Goal: Task Accomplishment & Management: Manage account settings

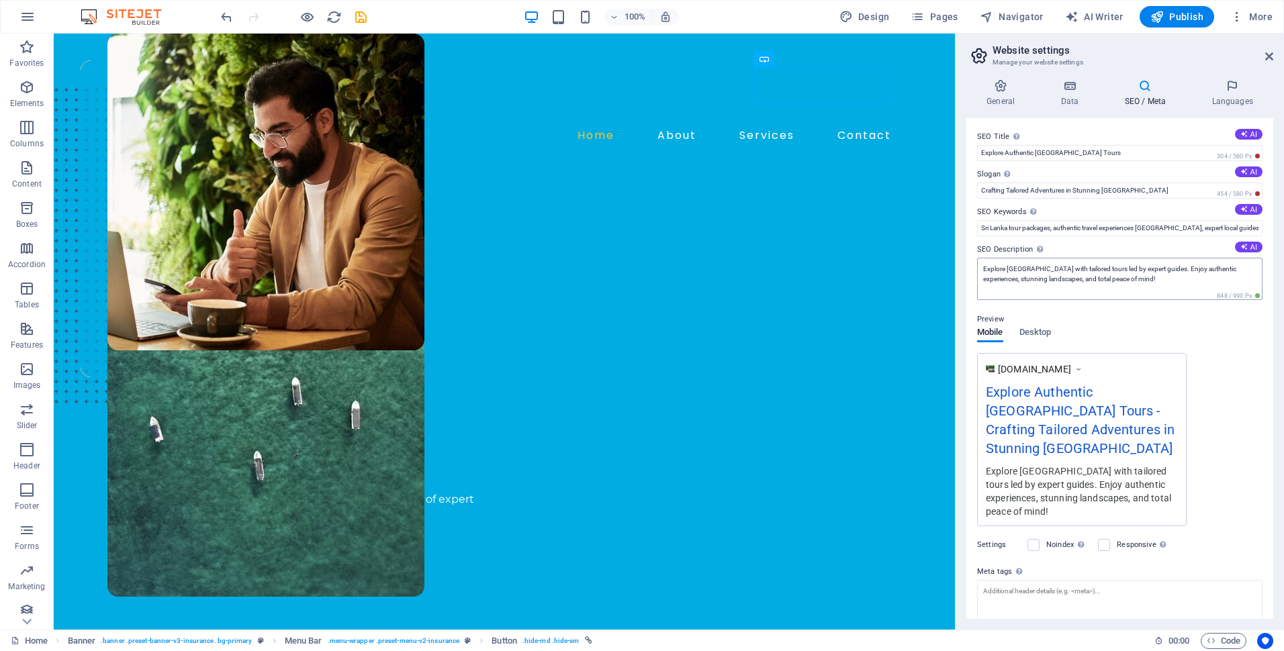
scroll to position [90, 0]
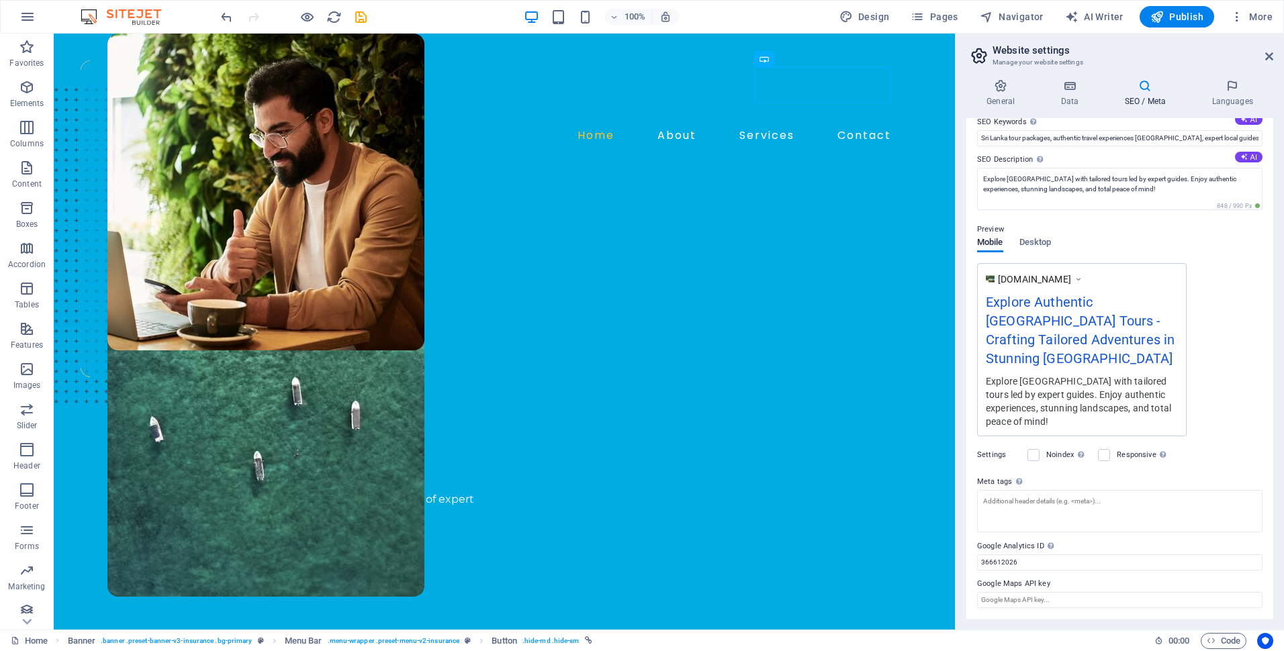
click at [1144, 99] on h4 "SEO / Meta" at bounding box center [1147, 93] width 87 height 28
click at [1144, 96] on h4 "SEO / Meta" at bounding box center [1147, 93] width 87 height 28
click at [1030, 456] on label at bounding box center [1033, 455] width 12 height 12
click at [0, 0] on input "Noindex Instruct search engines to exclude this website from search results." at bounding box center [0, 0] width 0 height 0
click at [1030, 456] on label at bounding box center [1033, 455] width 12 height 12
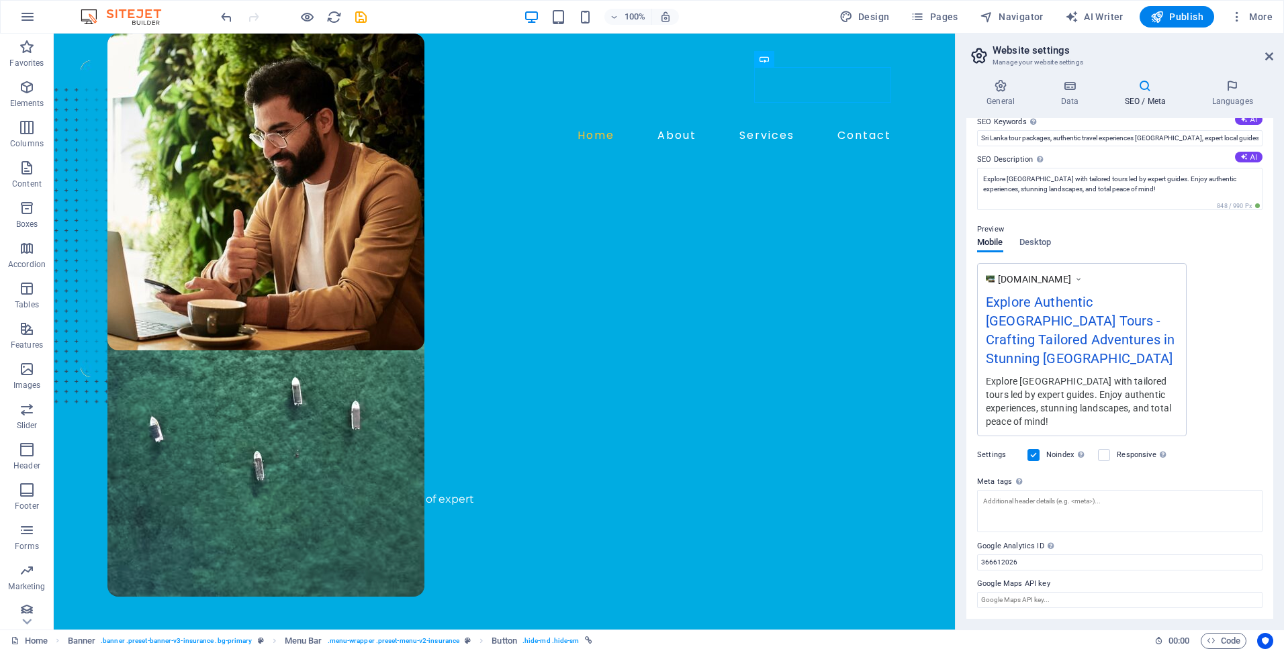
click at [0, 0] on input "Noindex Instruct search engines to exclude this website from search results." at bounding box center [0, 0] width 0 height 0
click at [1106, 450] on label at bounding box center [1104, 455] width 12 height 12
click at [0, 0] on input "Responsive Determine whether the website should be responsive based on screen r…" at bounding box center [0, 0] width 0 height 0
click at [1078, 85] on icon at bounding box center [1069, 85] width 58 height 13
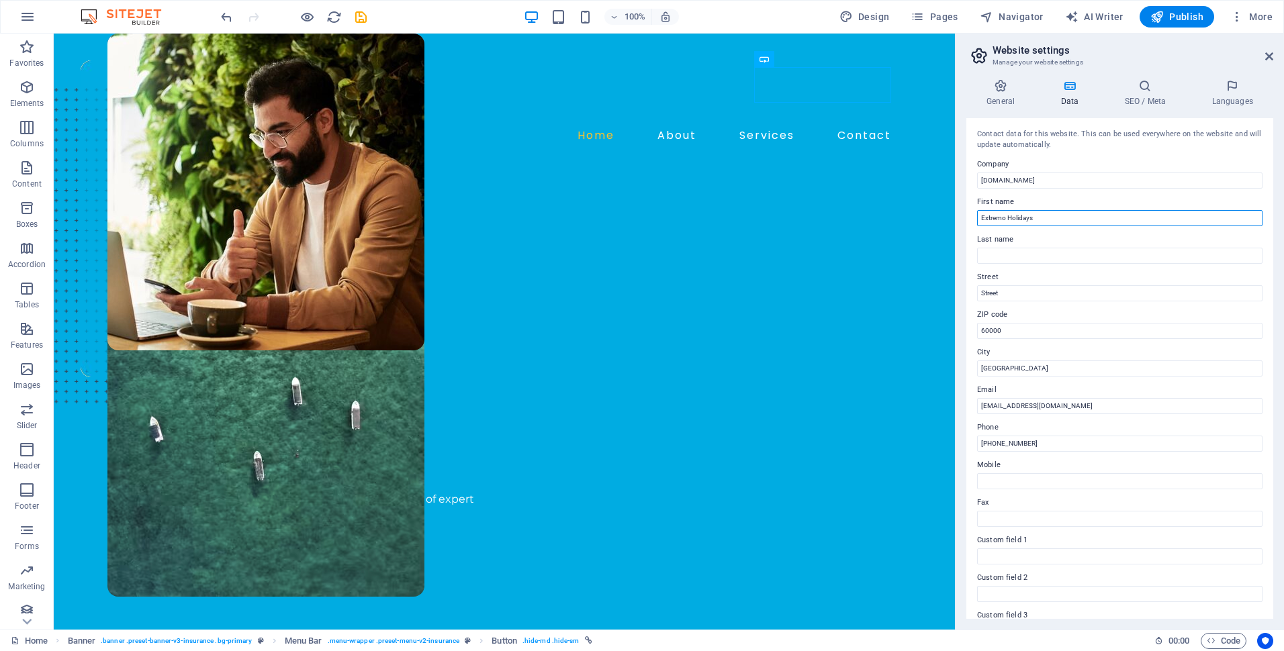
drag, startPoint x: 1008, startPoint y: 219, endPoint x: 1055, endPoint y: 216, distance: 47.1
click at [1055, 216] on input "Extremo Holidays" at bounding box center [1119, 218] width 285 height 16
type input "Extremo"
click at [996, 257] on input "Last name" at bounding box center [1119, 256] width 285 height 16
paste input "Holidays"
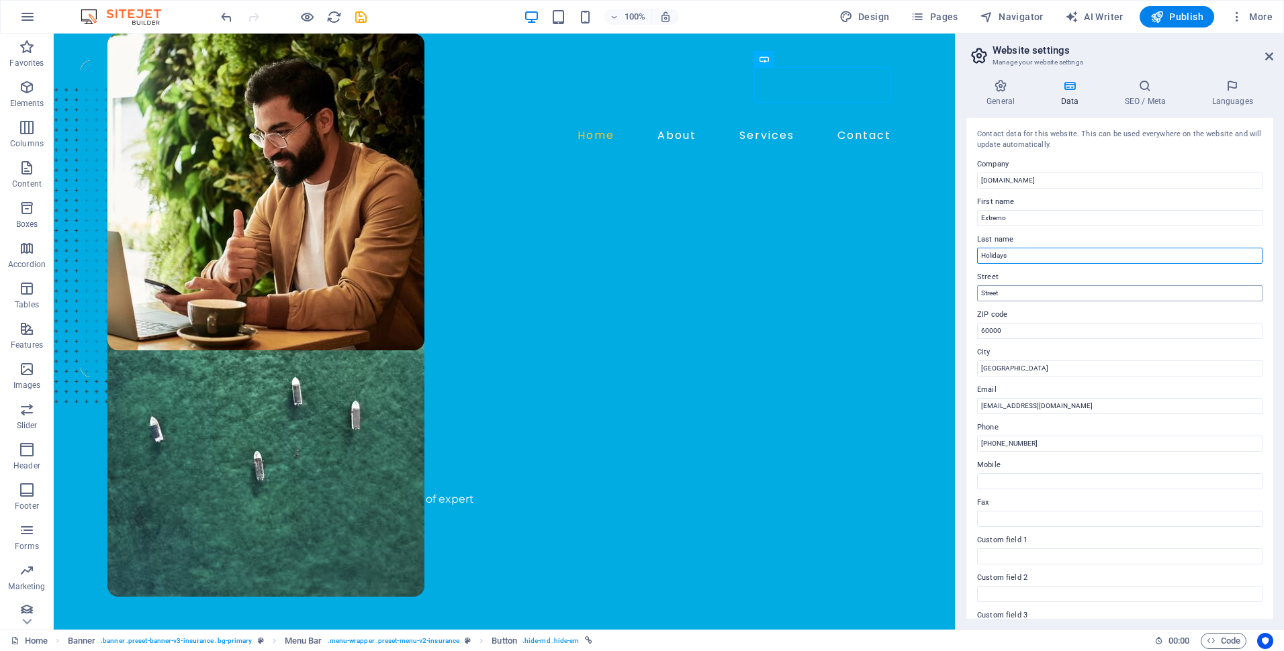
type input "Holidays"
click at [978, 299] on input "Street" at bounding box center [1119, 293] width 285 height 16
drag, startPoint x: 1008, startPoint y: 291, endPoint x: 968, endPoint y: 286, distance: 40.0
click at [968, 286] on div "Contact data for this website. This can be used everywhere on the website and w…" at bounding box center [1119, 368] width 307 height 501
drag, startPoint x: 1035, startPoint y: 369, endPoint x: 978, endPoint y: 371, distance: 57.1
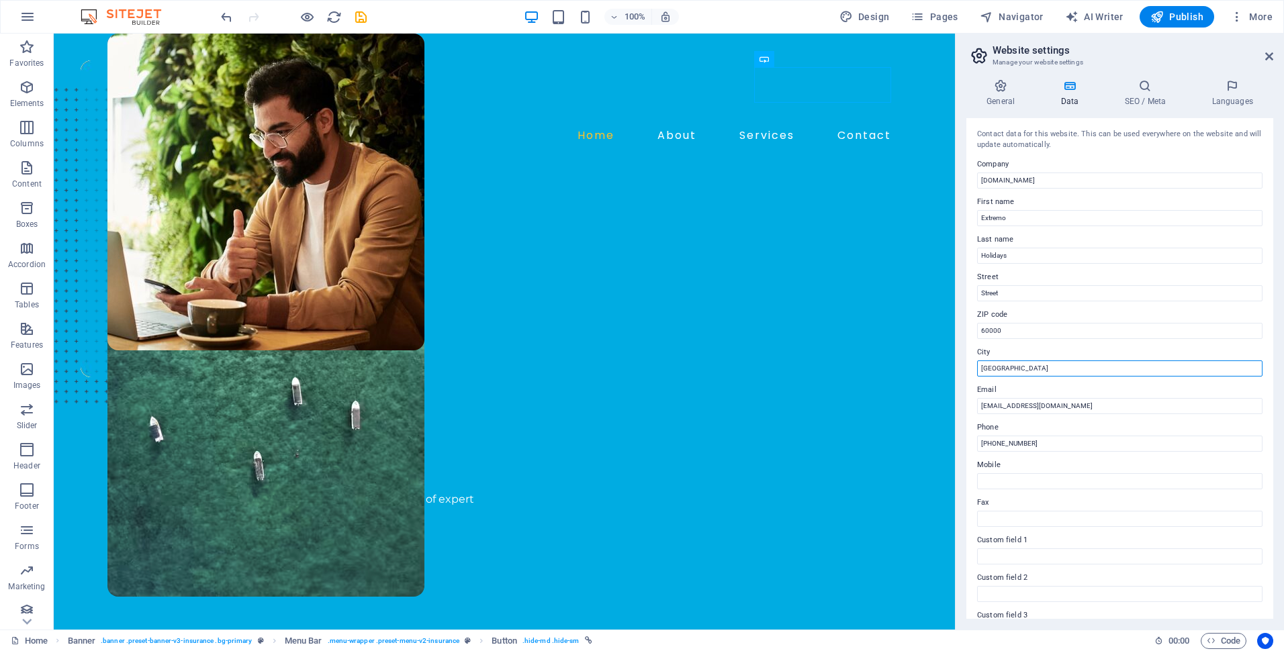
click at [978, 371] on input "[GEOGRAPHIC_DATA]" at bounding box center [1119, 368] width 285 height 16
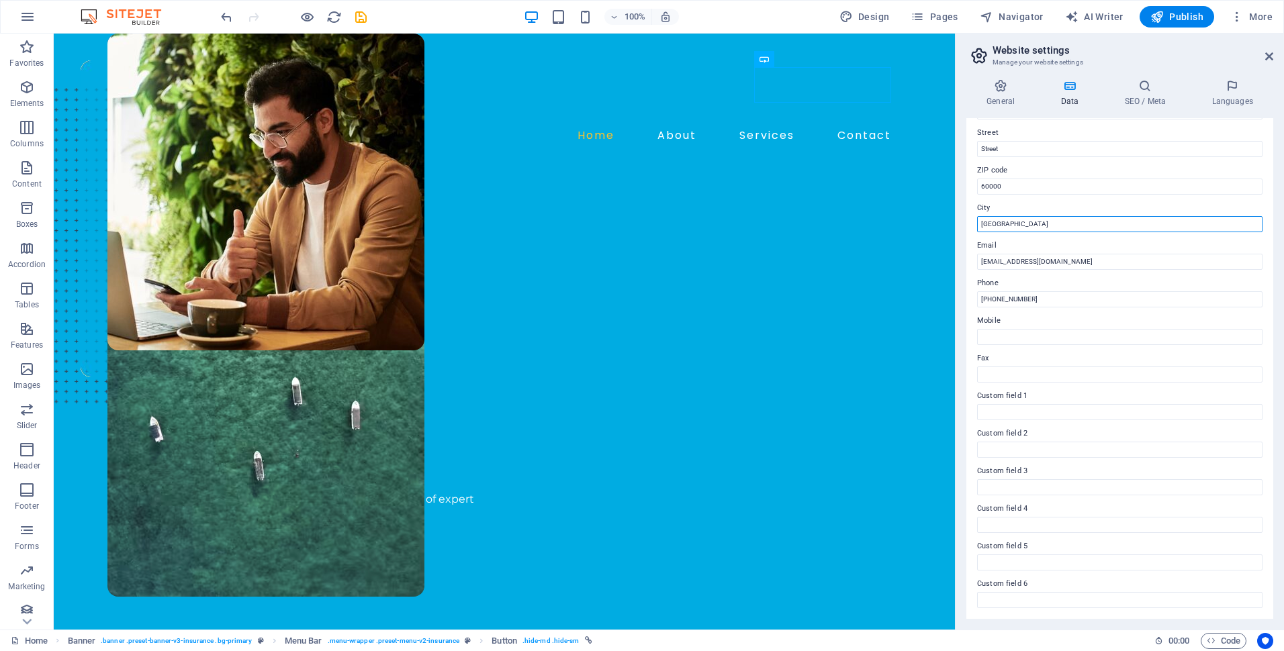
scroll to position [0, 0]
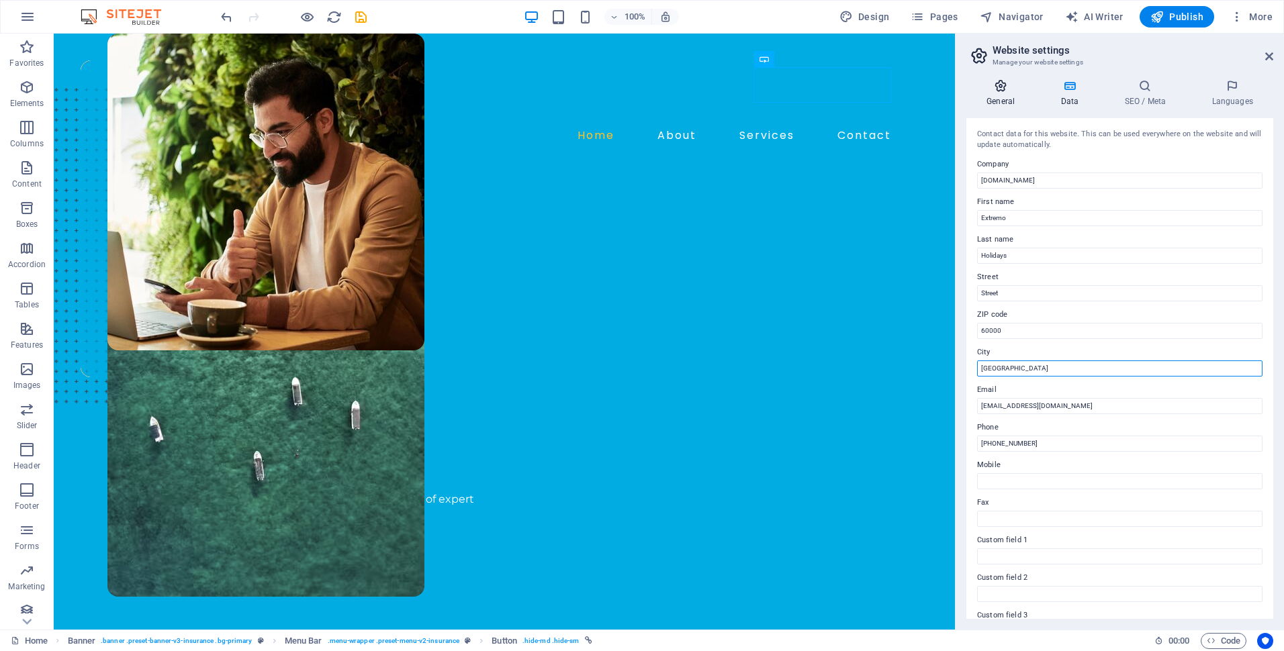
type input "[GEOGRAPHIC_DATA]"
click at [992, 83] on icon at bounding box center [1000, 85] width 68 height 13
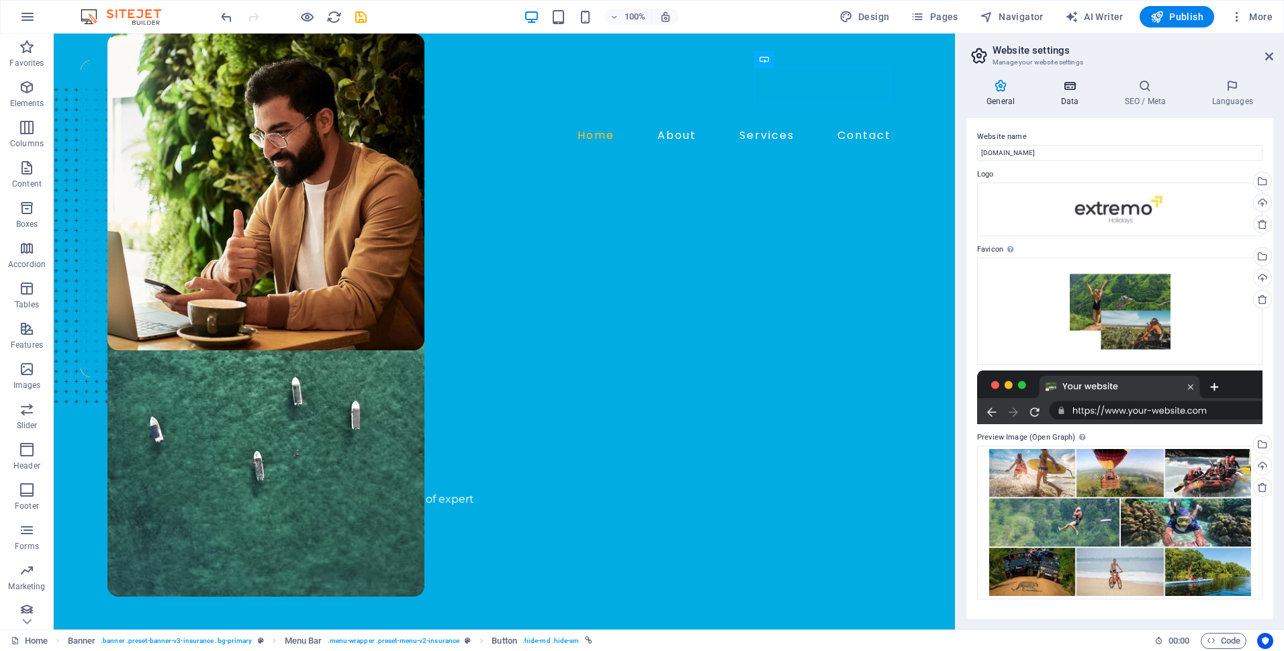
click at [1056, 82] on icon at bounding box center [1069, 85] width 58 height 13
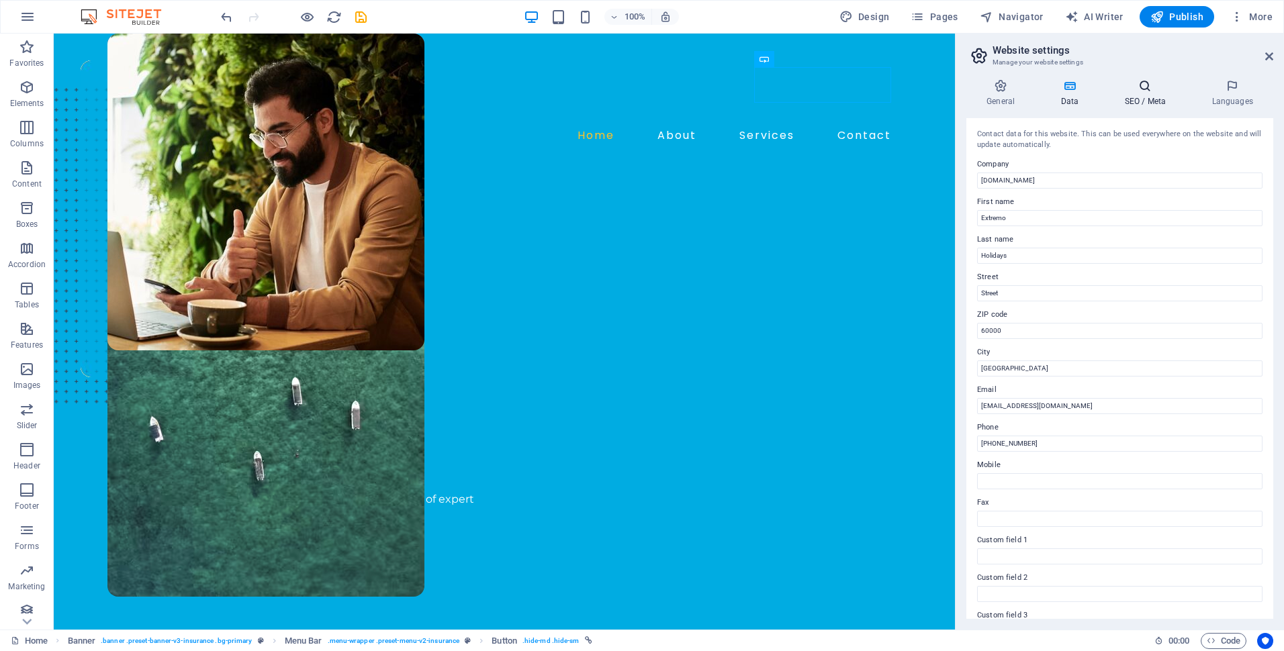
click at [1140, 85] on icon at bounding box center [1145, 85] width 82 height 13
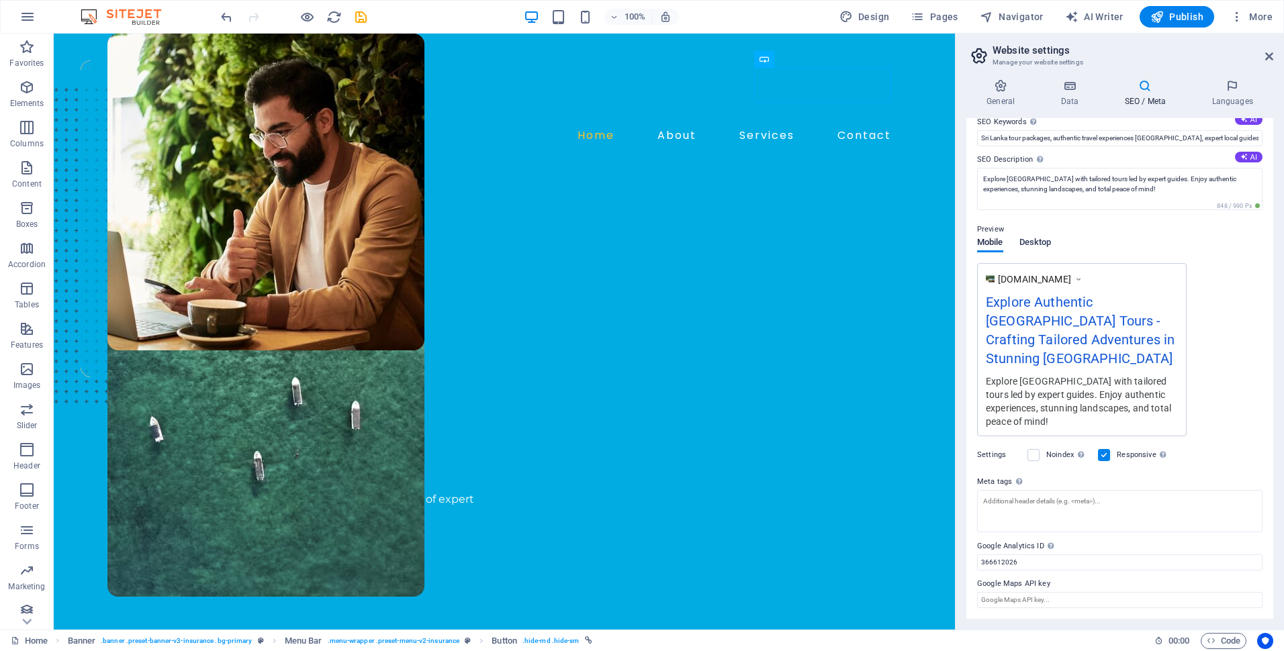
click at [1043, 237] on span "Desktop" at bounding box center [1035, 243] width 32 height 19
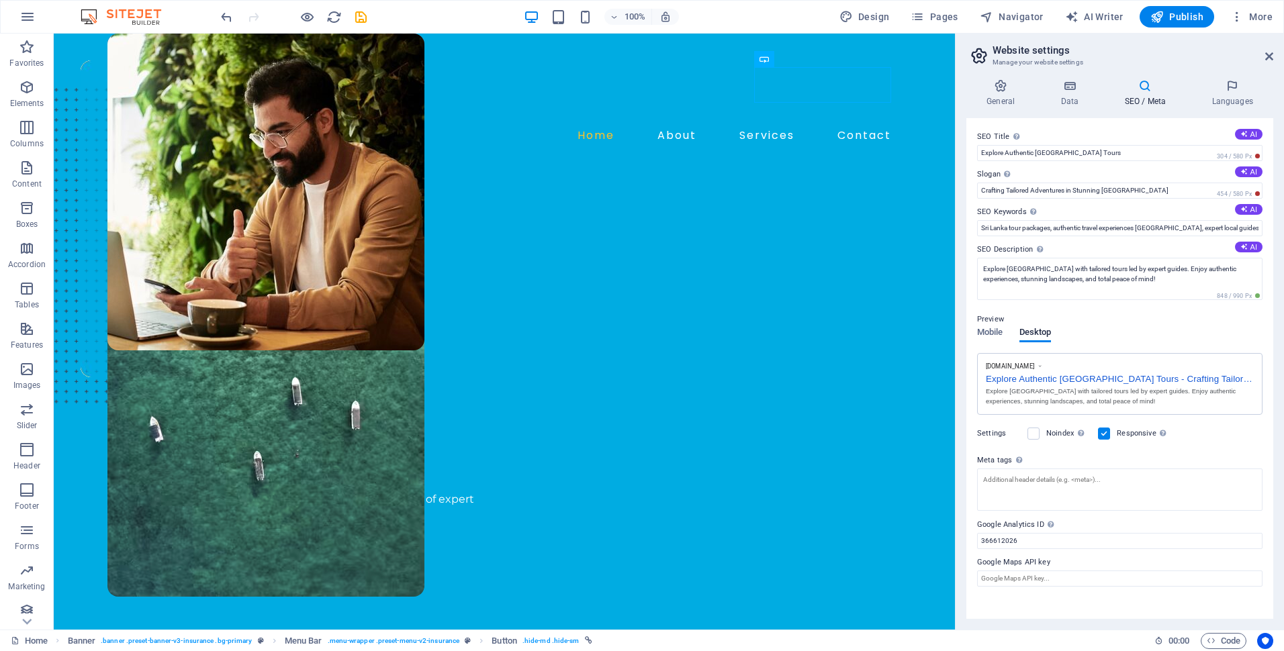
click at [969, 454] on div "SEO Title The title of your website - make it something that stands out in sear…" at bounding box center [1119, 368] width 307 height 501
drag, startPoint x: 1011, startPoint y: 391, endPoint x: 1020, endPoint y: 432, distance: 41.2
click at [1020, 432] on div "Enter HTML code here that will be placed inside the tags of your website. Pleas…" at bounding box center [1057, 417] width 107 height 70
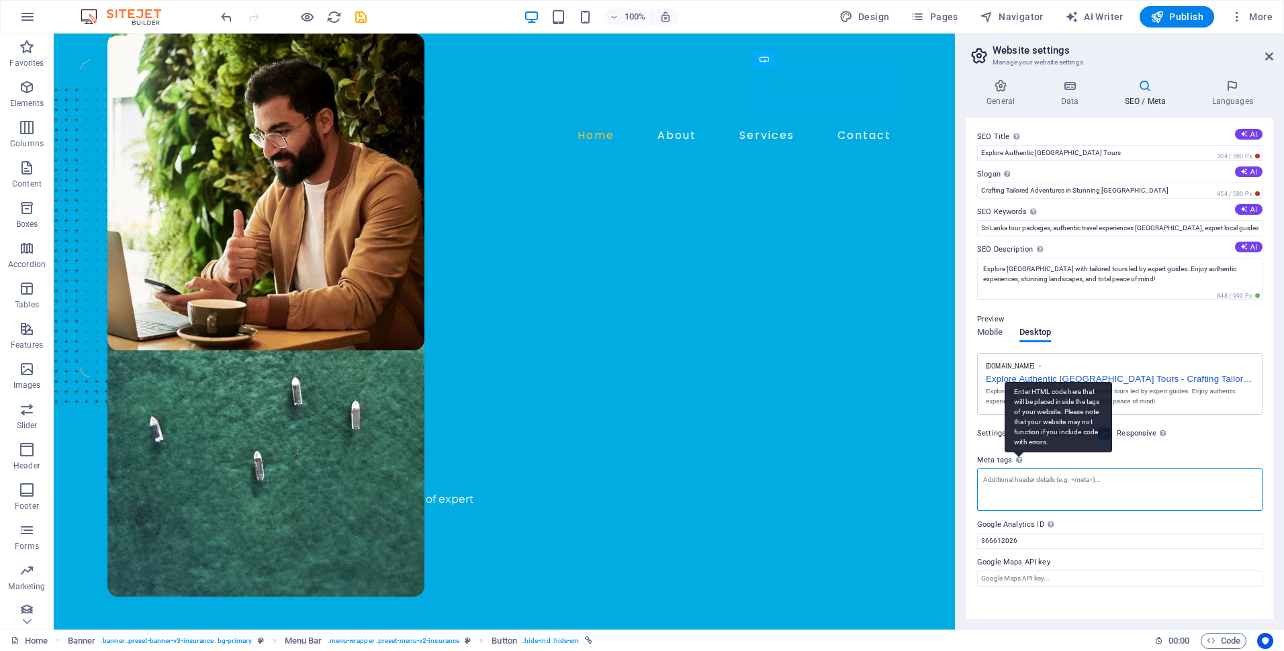
click at [1020, 469] on textarea "Meta tags Enter HTML code here that will be placed inside the tags of your webs…" at bounding box center [1119, 490] width 285 height 42
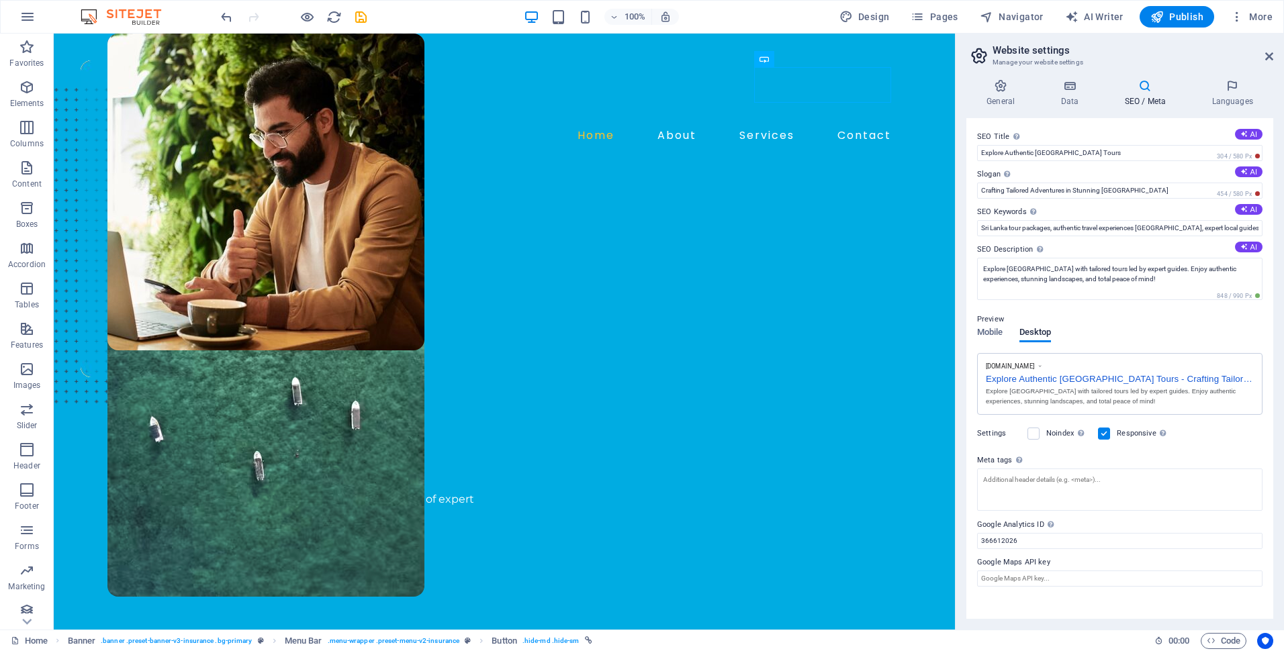
click at [976, 458] on div "SEO Title The title of your website - make it something that stands out in sear…" at bounding box center [1119, 368] width 307 height 501
drag, startPoint x: 976, startPoint y: 457, endPoint x: 1001, endPoint y: 454, distance: 25.0
click at [1001, 454] on div "SEO Title The title of your website - make it something that stands out in sear…" at bounding box center [1119, 368] width 307 height 501
drag, startPoint x: 1010, startPoint y: 456, endPoint x: 977, endPoint y: 452, distance: 33.2
click at [983, 457] on label "Meta tags Enter HTML code here that will be placed inside the tags of your webs…" at bounding box center [1119, 460] width 285 height 16
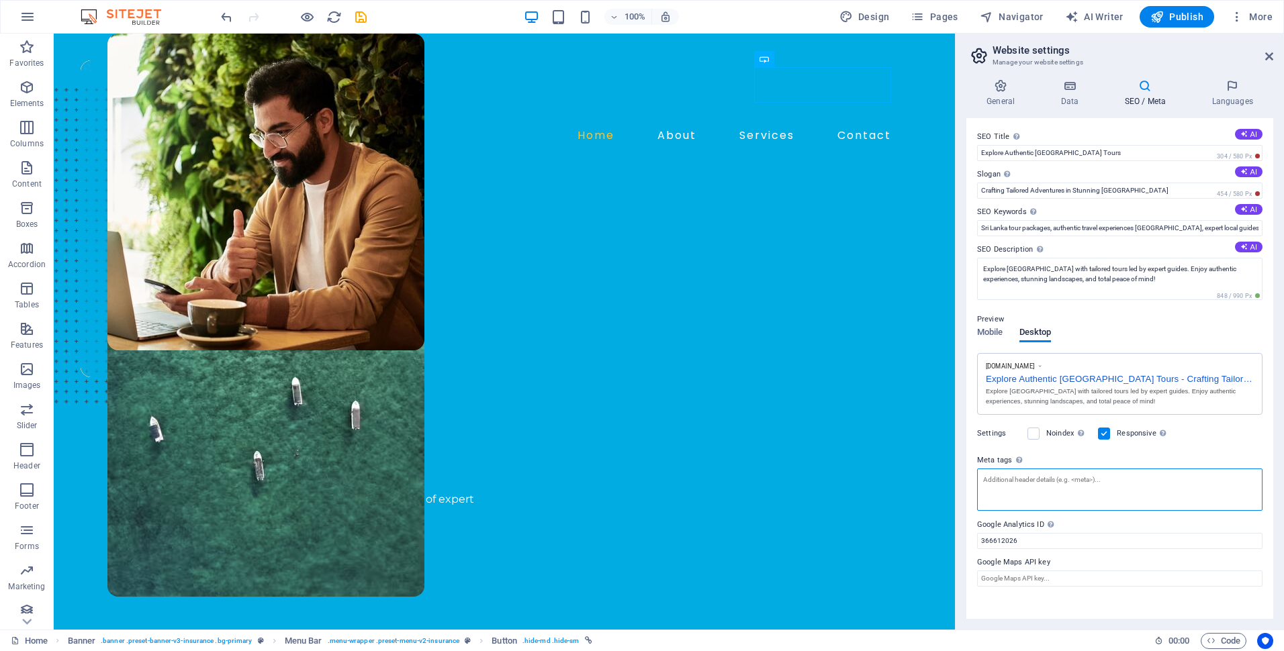
click at [983, 469] on textarea "Meta tags Enter HTML code here that will be placed inside the tags of your webs…" at bounding box center [1119, 490] width 285 height 42
click at [1036, 487] on textarea "Meta tags Enter HTML code here that will be placed inside the tags of your webs…" at bounding box center [1119, 495] width 285 height 52
paste textarea "<head> <!-- Title Tag --> <title>Bespoke [GEOGRAPHIC_DATA] Holidays | Extremo H…"
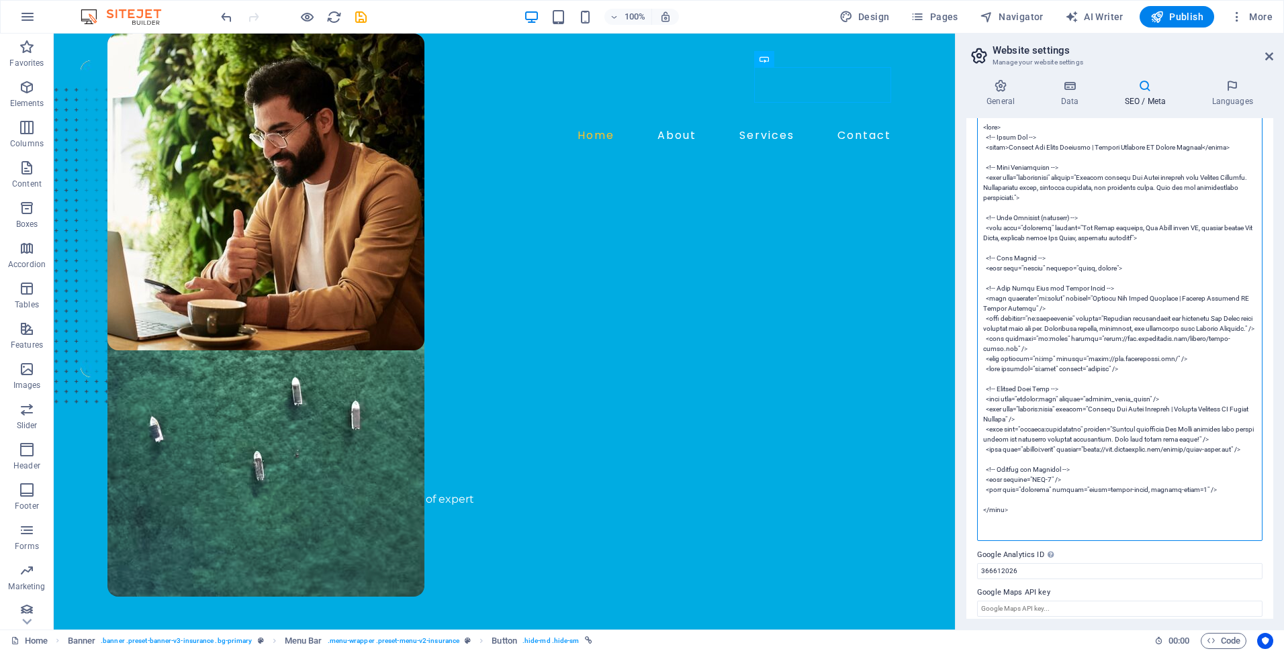
scroll to position [361, 0]
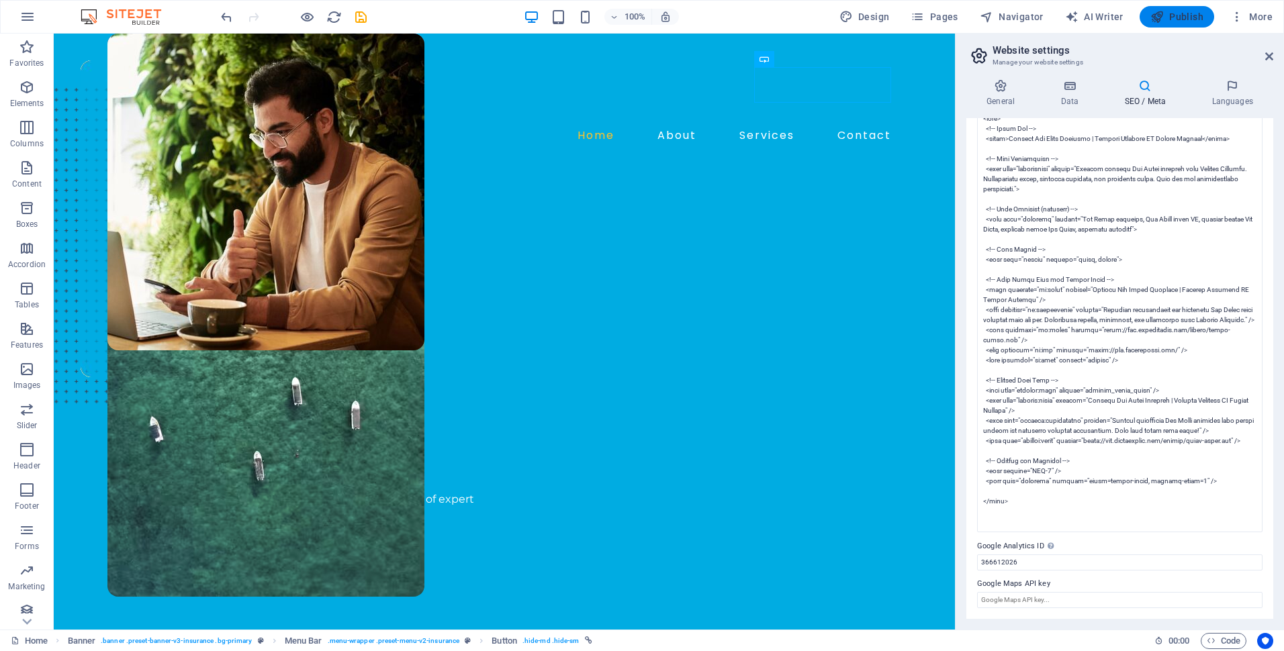
type textarea "<!-- Title Tag --> <title>Bespoke [GEOGRAPHIC_DATA] Holidays | Extremo Holidays…"
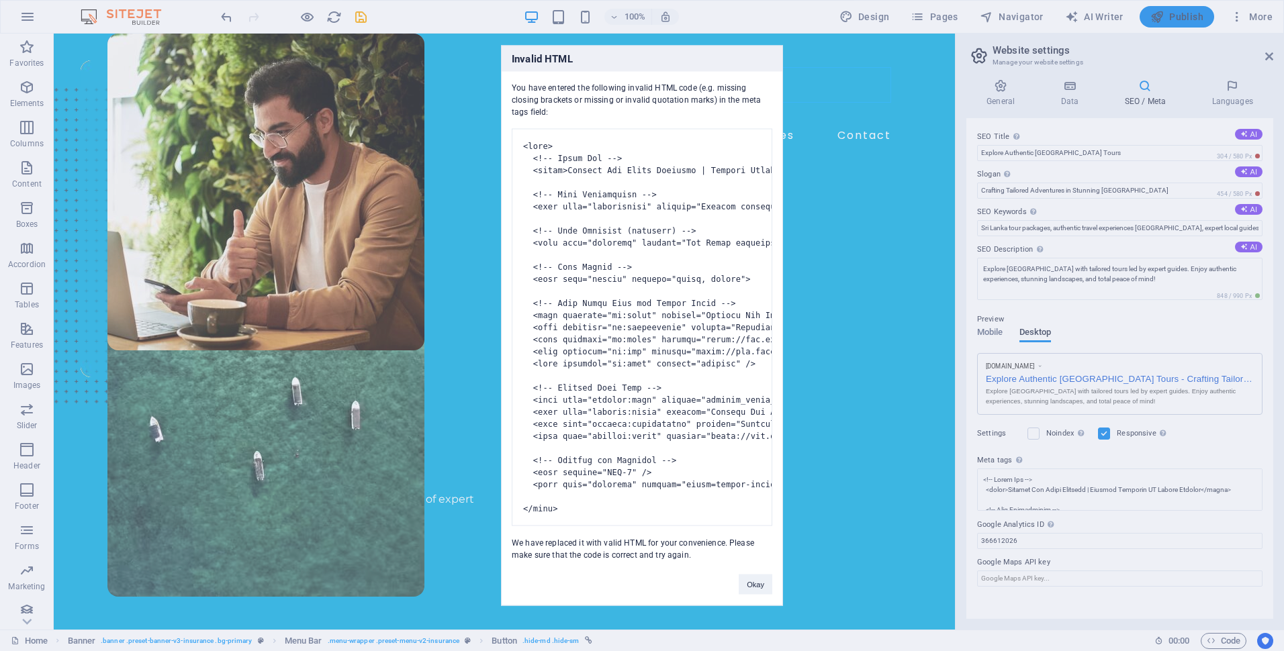
click at [1177, 17] on body "[DOMAIN_NAME] Home Favorites Elements Columns Content Boxes Accordion Tables Fe…" at bounding box center [642, 325] width 1284 height 651
drag, startPoint x: 552, startPoint y: 105, endPoint x: 510, endPoint y: 72, distance: 53.6
click at [510, 72] on div "You have entered the following invalid HTML code (e.g. missing closing brackets…" at bounding box center [641, 316] width 281 height 489
copy div "You have entered the following invalid HTML code (e.g. missing closing brackets…"
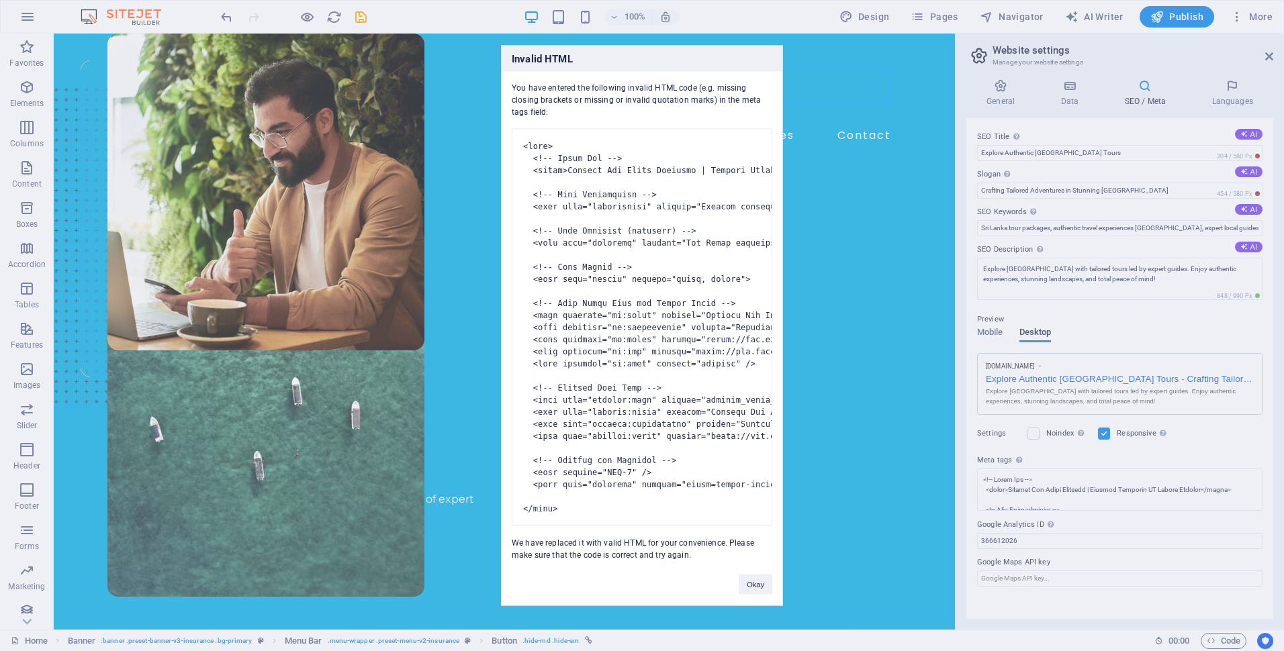
click at [640, 203] on pre at bounding box center [642, 327] width 260 height 397
click at [1024, 507] on div "Invalid HTML You have entered the following invalid HTML code (e.g. missing clo…" at bounding box center [642, 325] width 1284 height 651
click at [1023, 497] on div "Invalid HTML You have entered the following invalid HTML code (e.g. missing clo…" at bounding box center [642, 325] width 1284 height 651
click at [1017, 494] on div "Invalid HTML You have entered the following invalid HTML code (e.g. missing clo…" at bounding box center [642, 325] width 1284 height 651
click at [1016, 494] on div "Invalid HTML You have entered the following invalid HTML code (e.g. missing clo…" at bounding box center [642, 325] width 1284 height 651
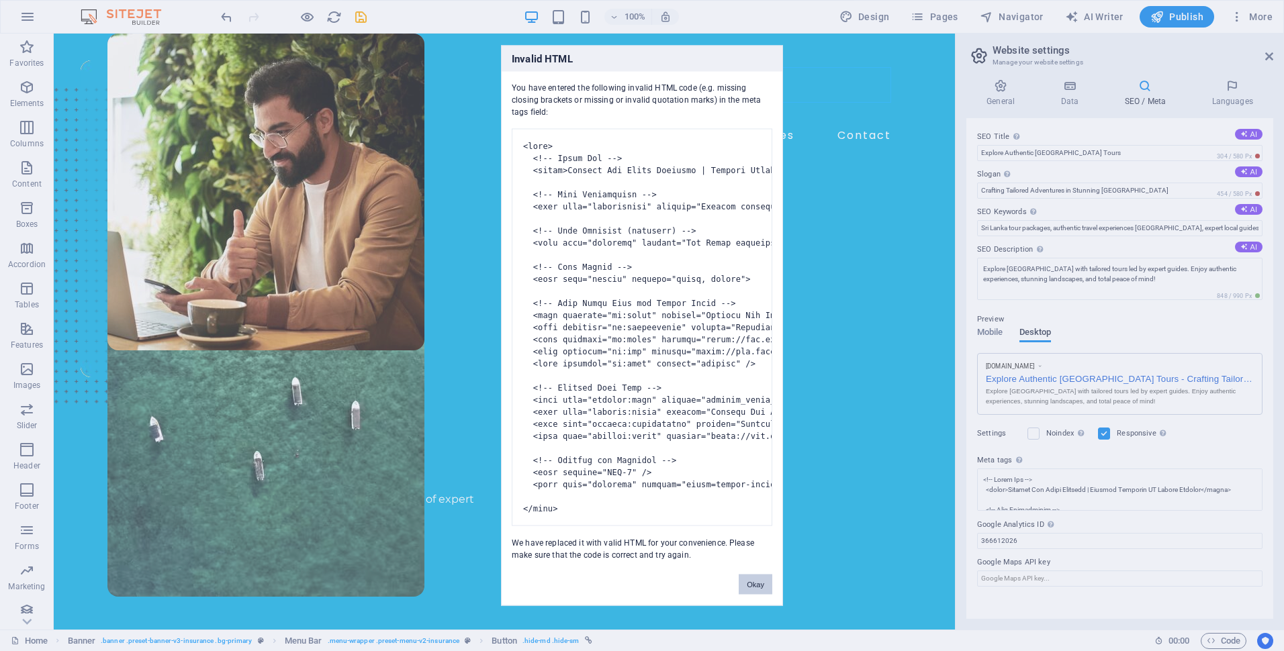
click at [763, 595] on button "Okay" at bounding box center [755, 585] width 34 height 20
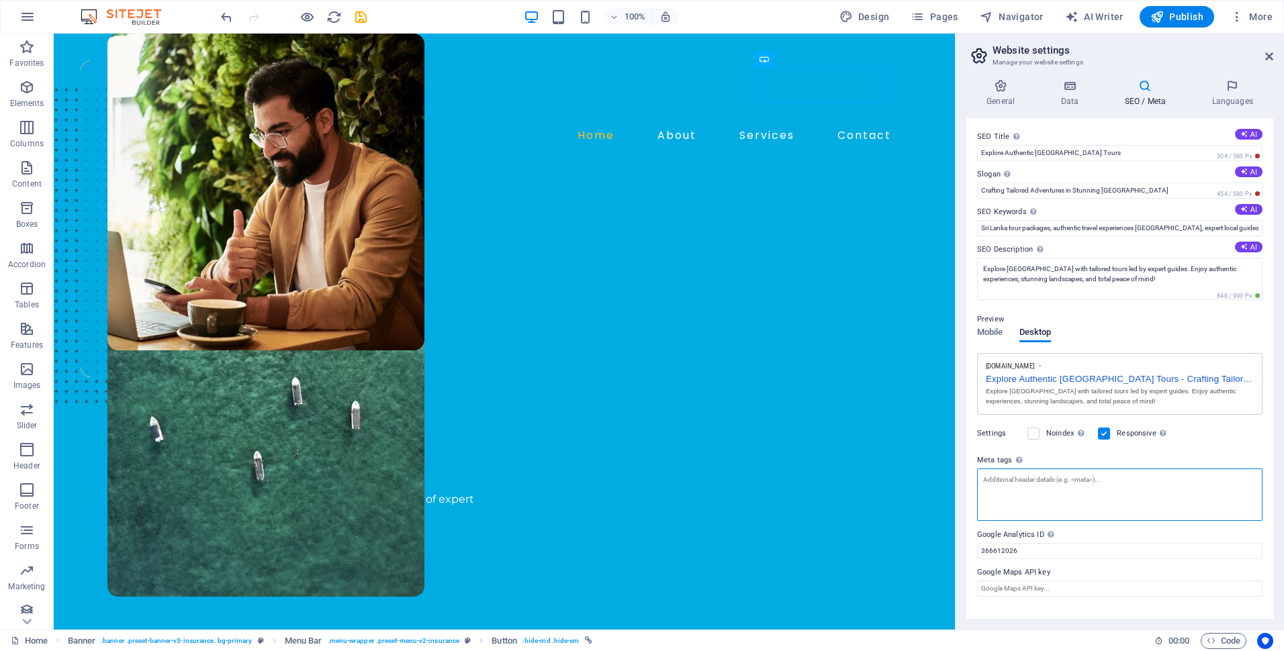
paste textarea "<meta name="description" content="Explore bespoke [GEOGRAPHIC_DATA] holidays wi…"
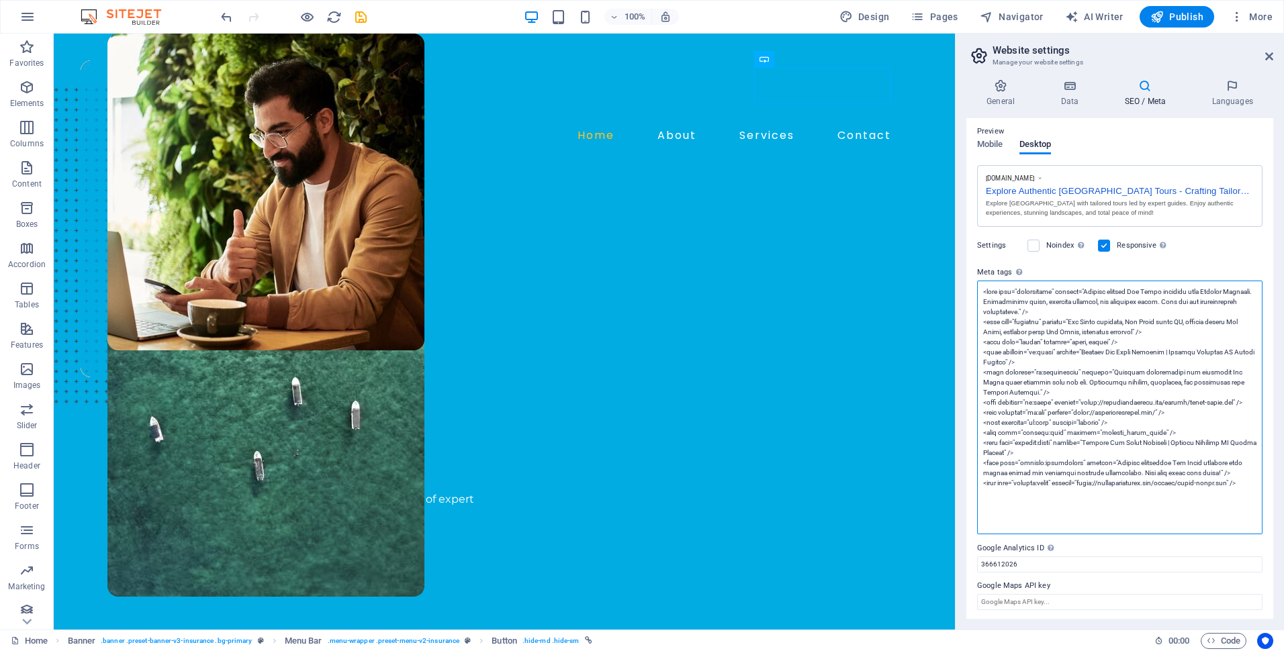
scroll to position [190, 0]
type textarea "<meta name="description" content="Explore bespoke [GEOGRAPHIC_DATA] holidays wi…"
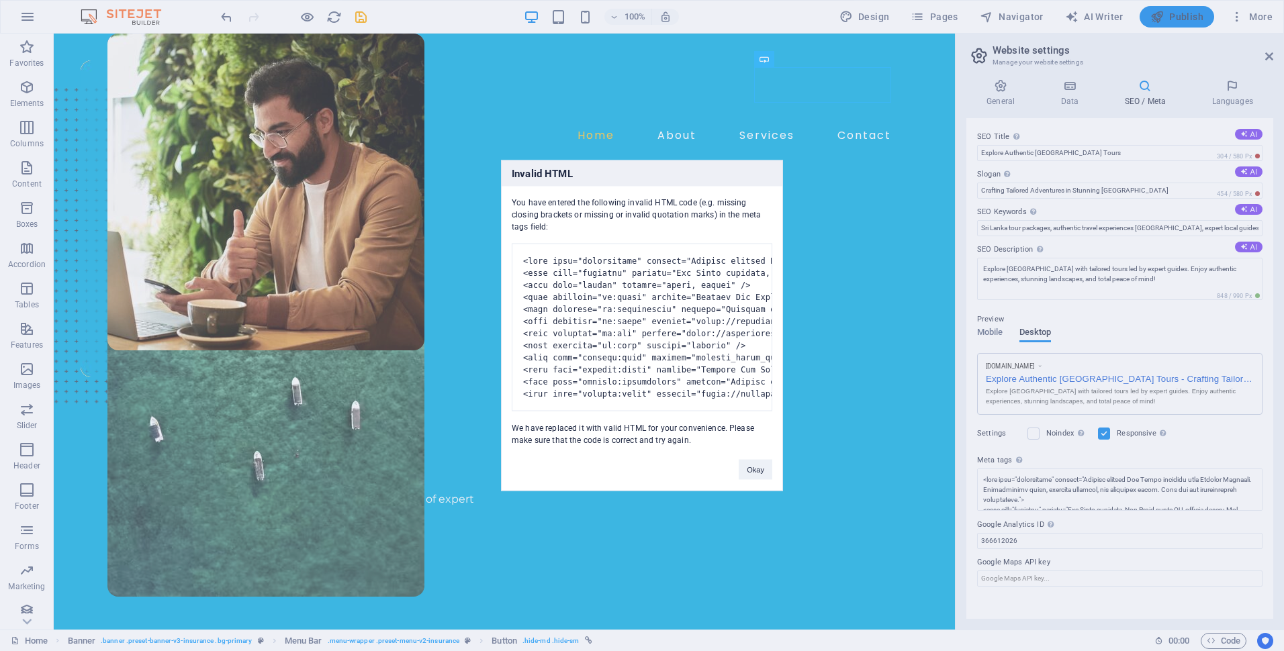
click at [1185, 11] on body "[DOMAIN_NAME] Home Favorites Elements Columns Content Boxes Accordion Tables Fe…" at bounding box center [642, 325] width 1284 height 651
drag, startPoint x: 552, startPoint y: 212, endPoint x: 505, endPoint y: 185, distance: 54.5
click at [505, 187] on div "You have entered the following invalid HTML code (e.g. missing closing brackets…" at bounding box center [641, 317] width 281 height 260
copy div "You have entered the following invalid HTML code (e.g. missing closing brackets…"
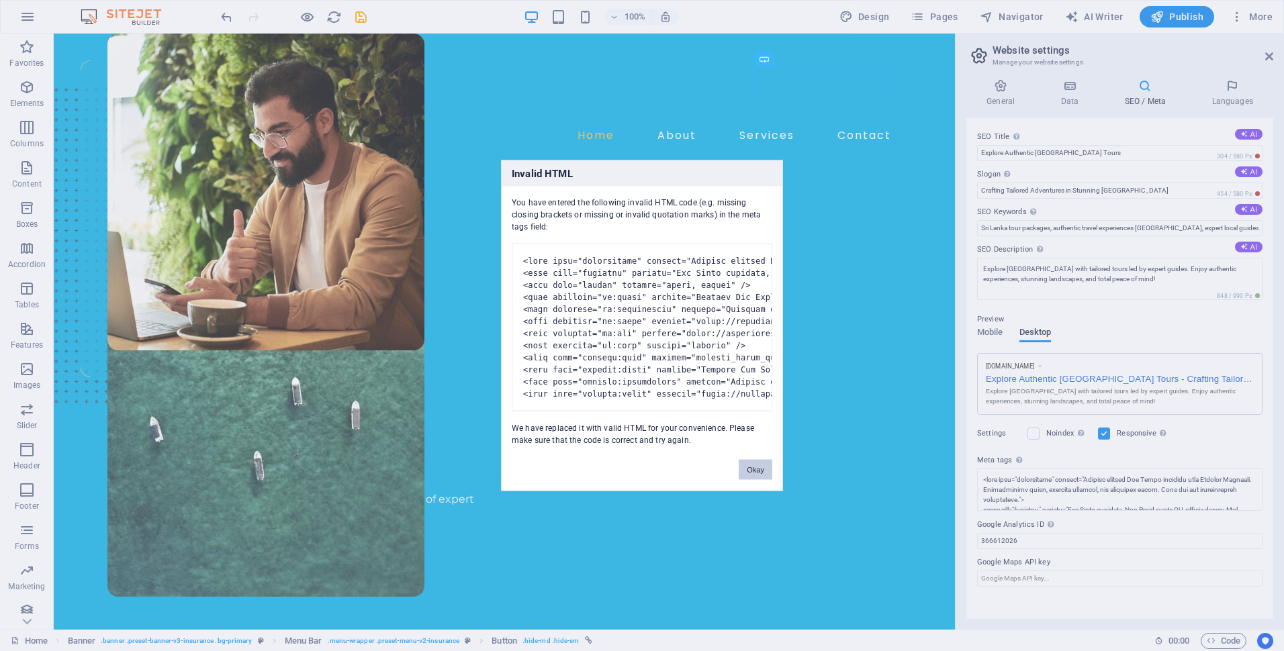
click at [761, 480] on button "Okay" at bounding box center [755, 470] width 34 height 20
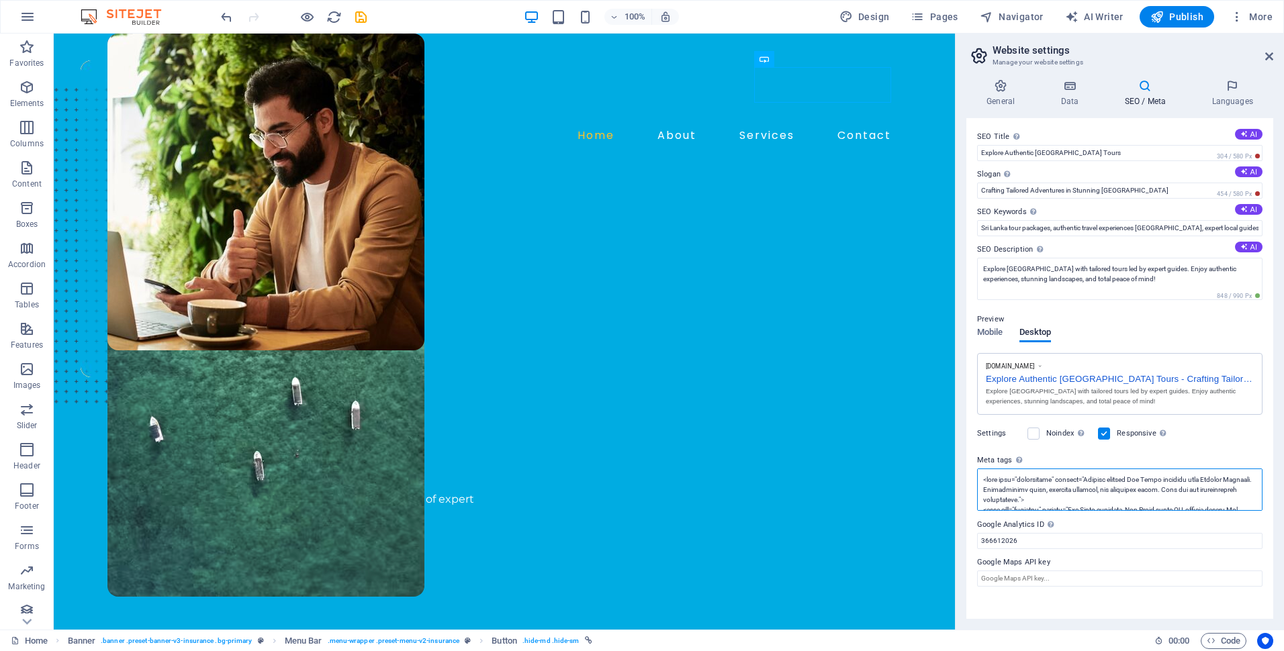
click at [1087, 487] on textarea "Meta tags Enter HTML code here that will be placed inside the tags of your webs…" at bounding box center [1119, 490] width 285 height 42
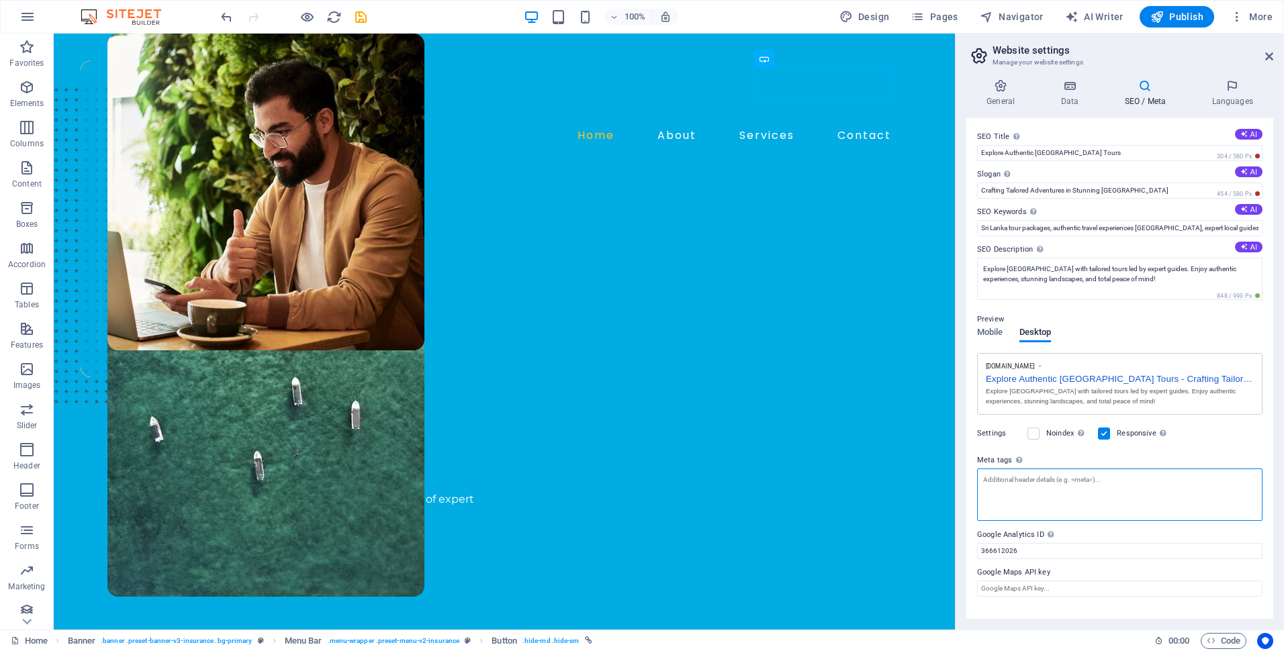
paste textarea "<meta name="description" content="Explore authentic Sri Lanka tours with Extrem…"
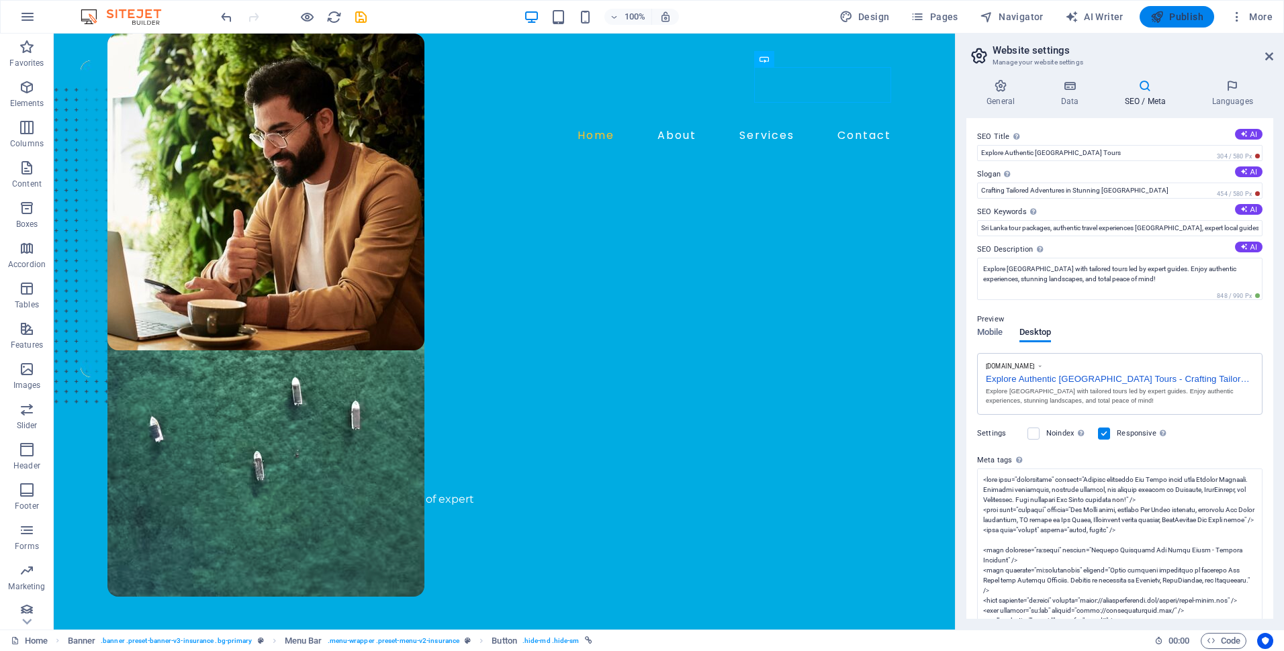
type textarea "<meta name="description" content="Explore authentic Sri Lanka tours with Extrem…"
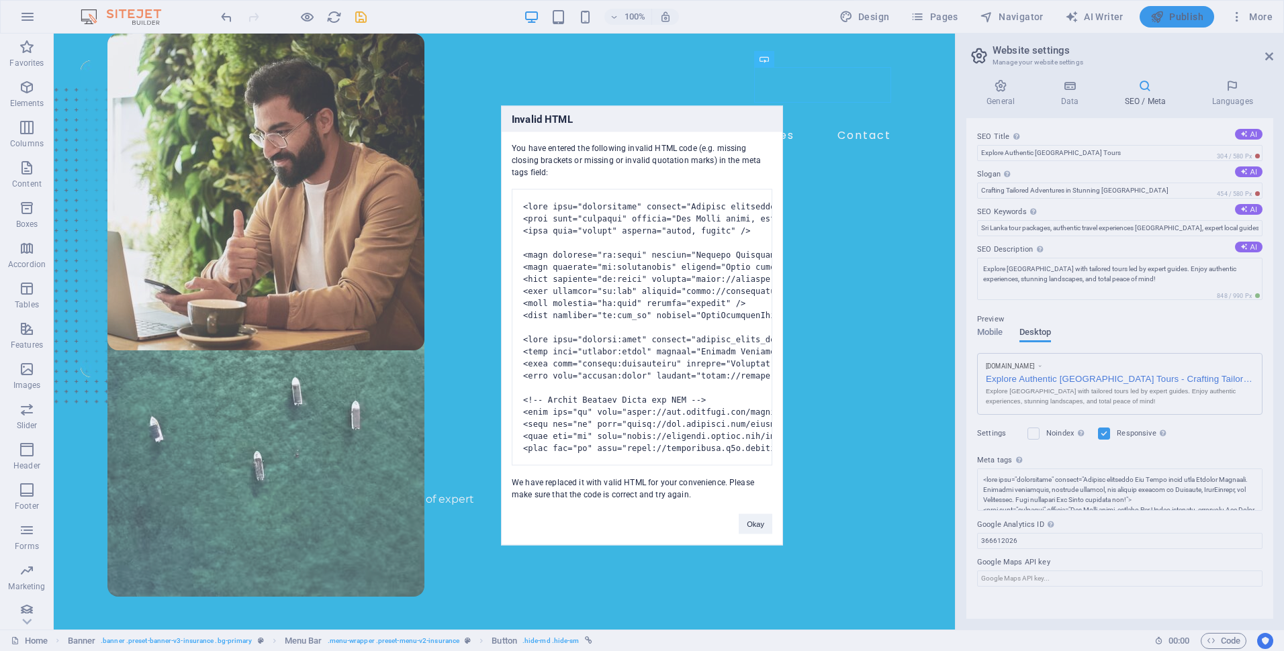
click at [1189, 17] on body "[DOMAIN_NAME] Home Favorites Elements Columns Content Boxes Accordion Tables Fe…" at bounding box center [642, 325] width 1284 height 651
click at [766, 534] on button "Okay" at bounding box center [755, 524] width 34 height 20
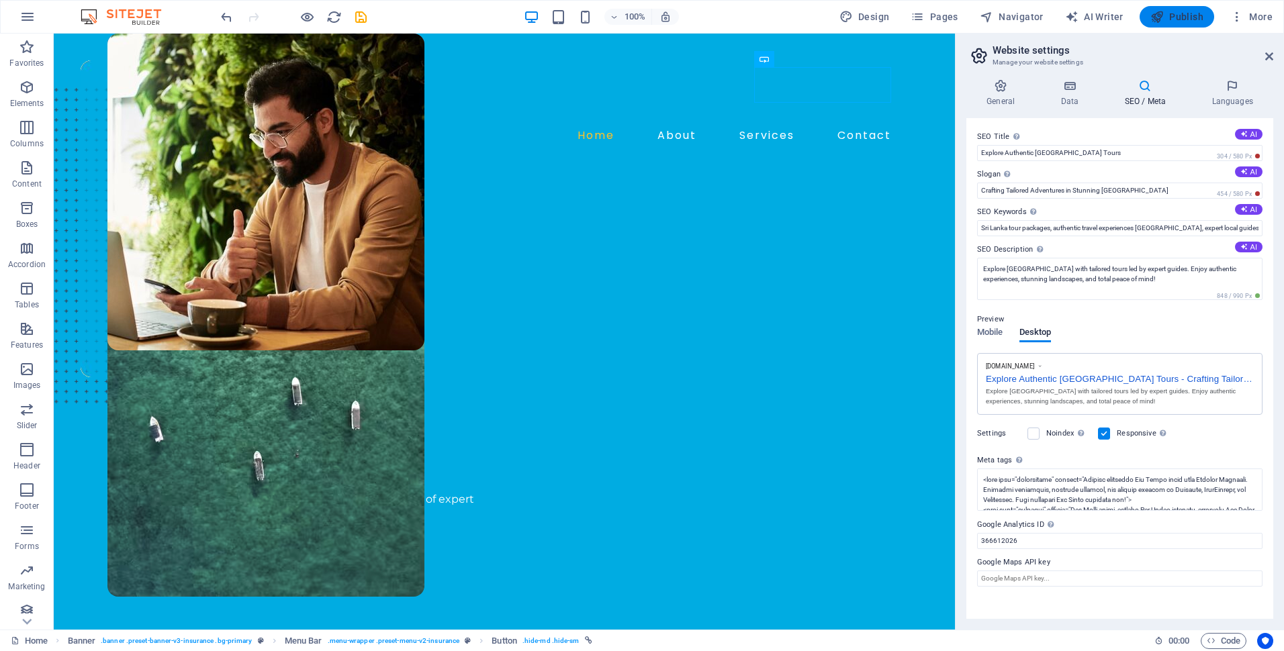
click at [1165, 21] on span "Publish" at bounding box center [1176, 16] width 53 height 13
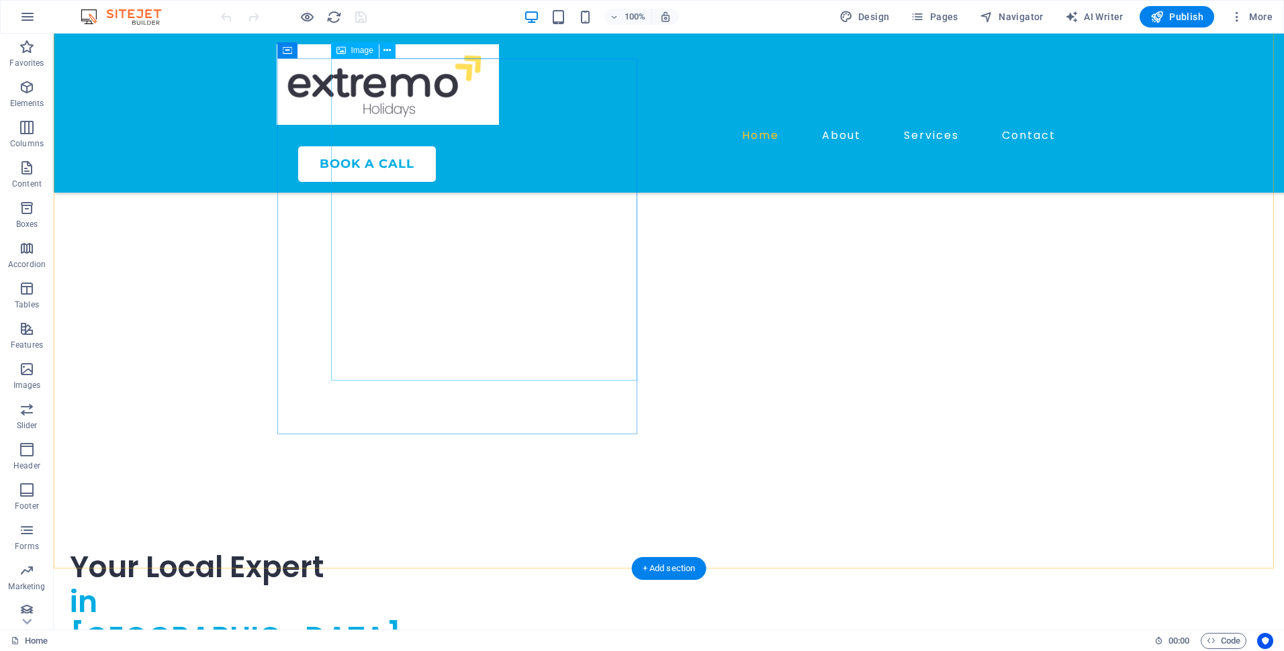
scroll to position [3845, 0]
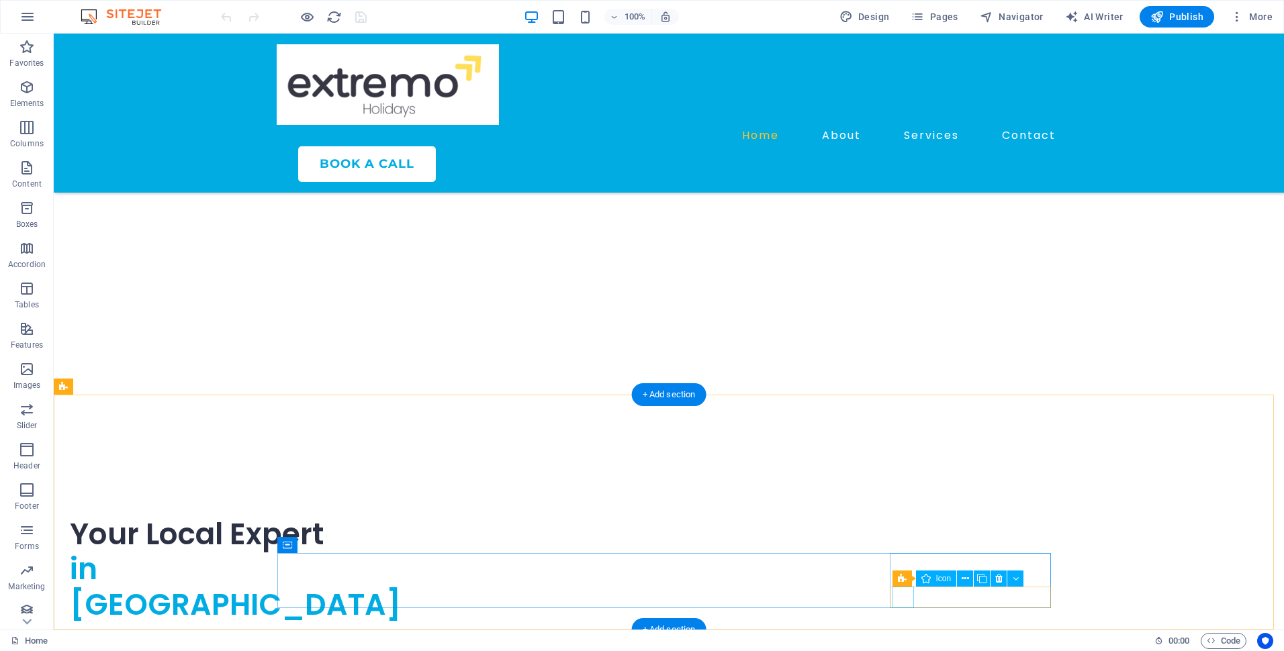
select select "xMidYMid"
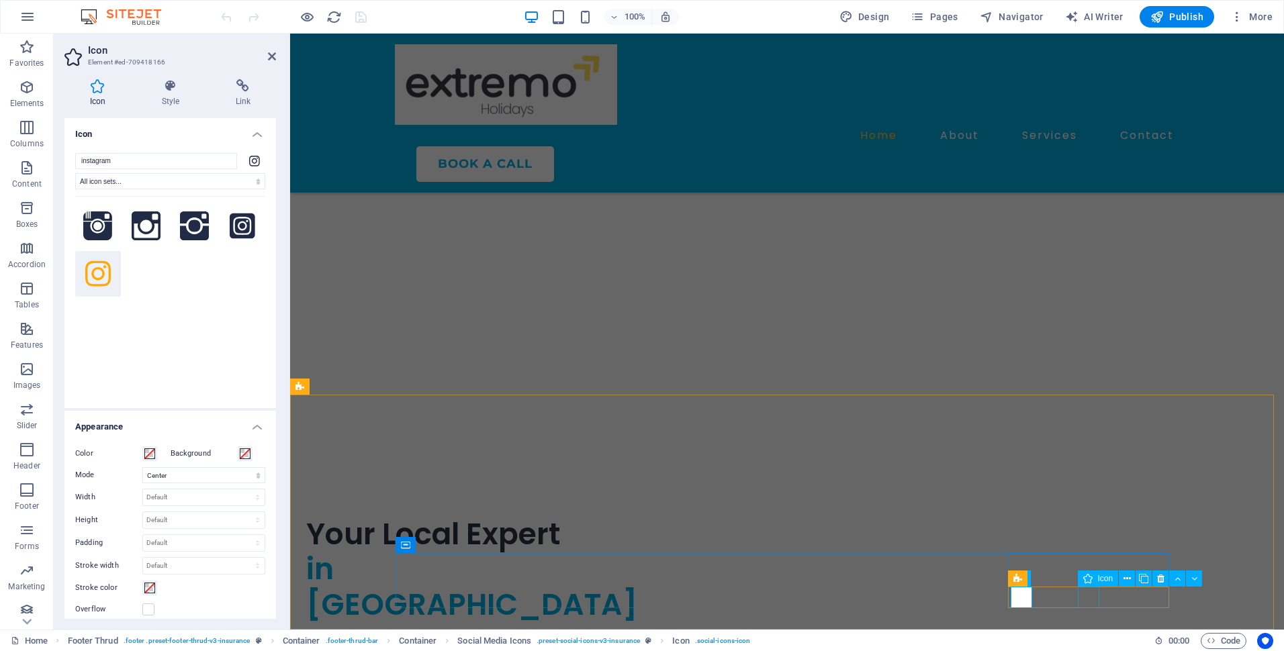
select select "xMidYMid"
select select "px"
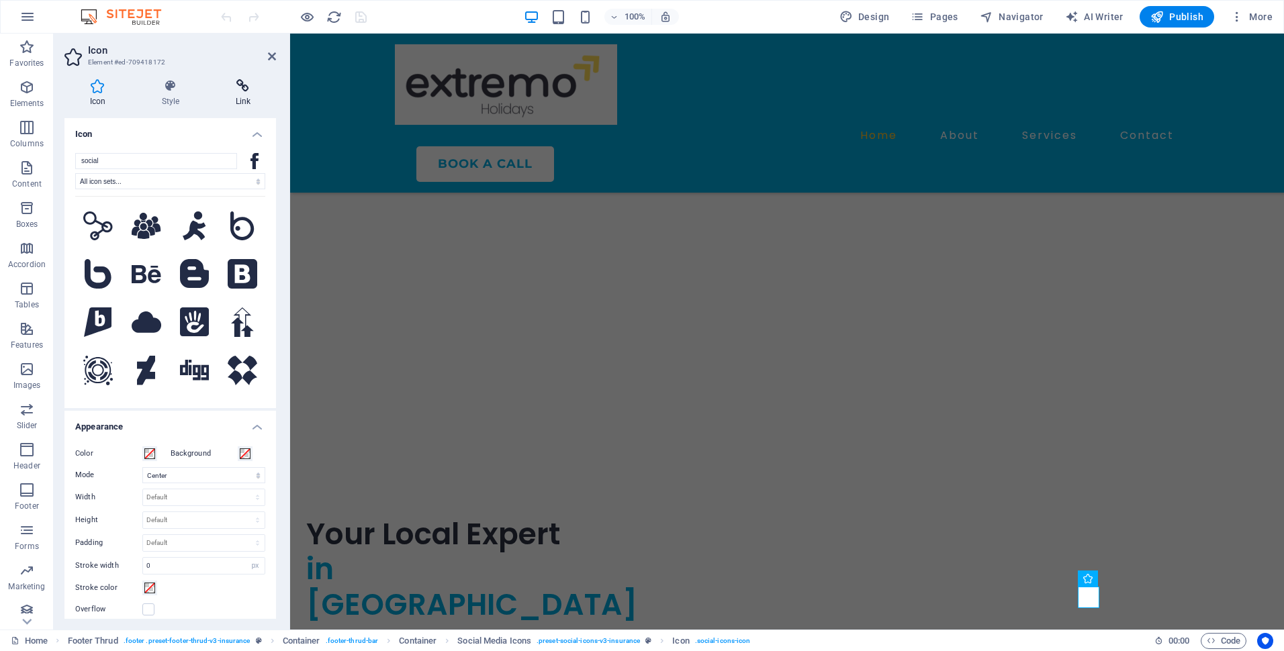
click at [234, 90] on icon at bounding box center [243, 85] width 66 height 13
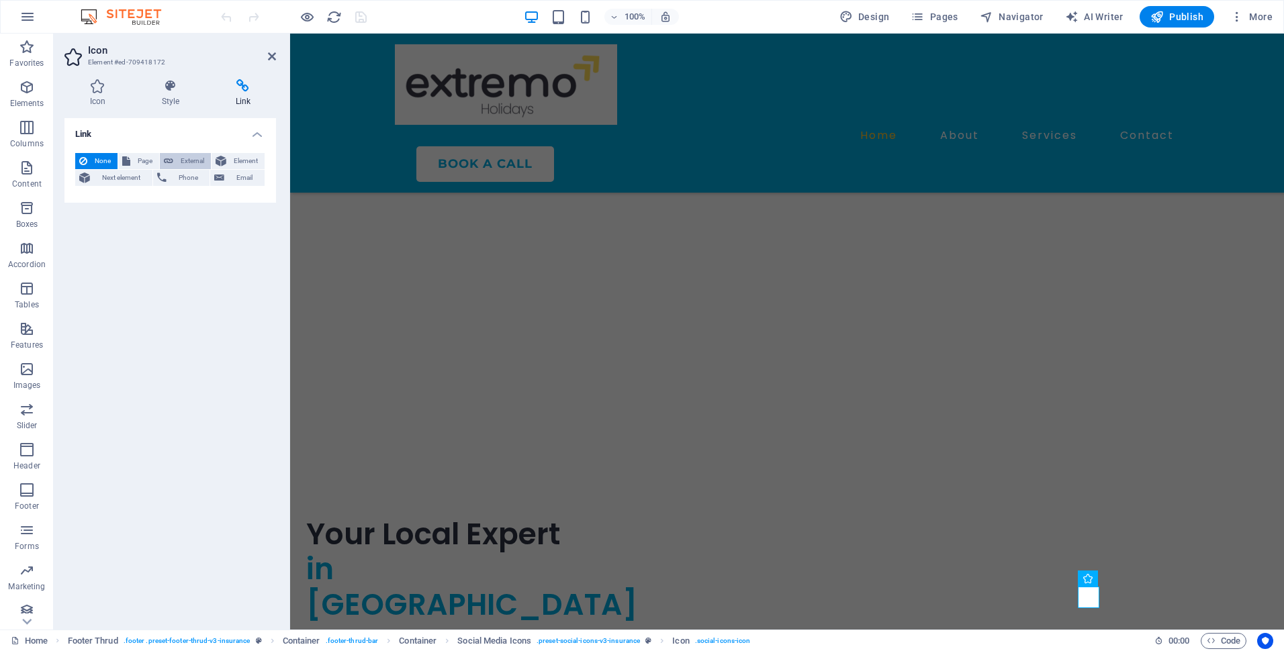
click at [176, 163] on button "External" at bounding box center [185, 161] width 51 height 16
select select "blank"
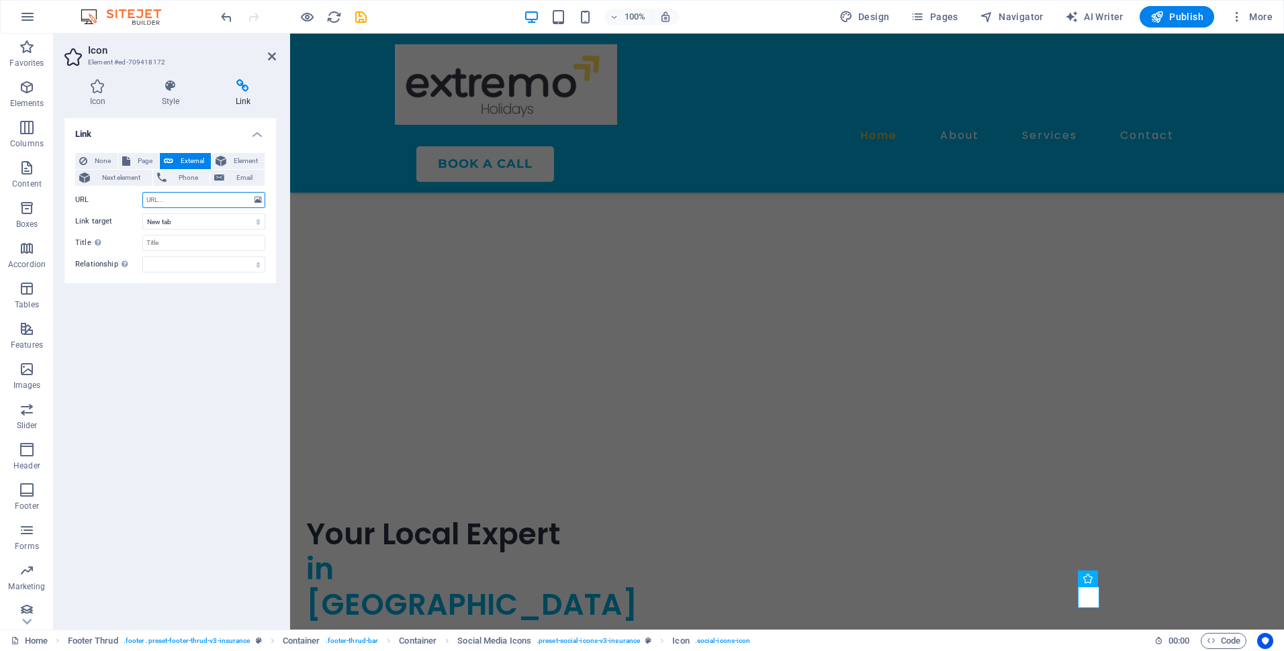
click at [164, 202] on input "URL" at bounding box center [203, 200] width 123 height 16
paste input "<meta name="description" content="Explore authentic Sri Lanka tours with Extrem…"
type input "<meta name="description" content="Explore authentic Sri Lanka tours with Extrem…"
